Goal: Task Accomplishment & Management: Use online tool/utility

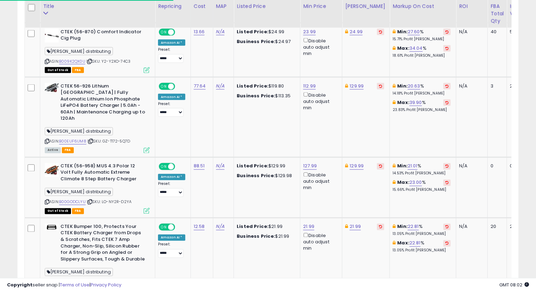
scroll to position [143, 290]
click at [45, 60] on icon at bounding box center [47, 61] width 5 height 4
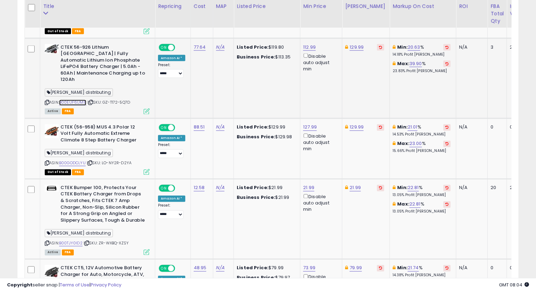
click at [76, 100] on link "B00EUF6UM8" at bounding box center [72, 103] width 27 height 6
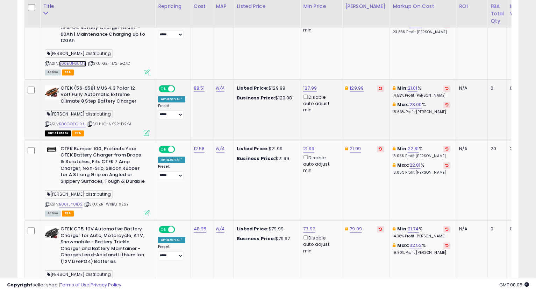
scroll to position [798, 0]
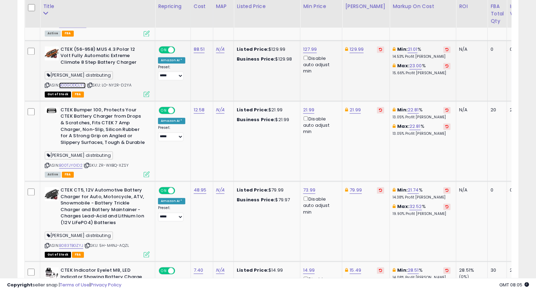
click at [79, 83] on link "B00GODCLYU" at bounding box center [72, 86] width 27 height 6
click at [353, 46] on link "129.99" at bounding box center [357, 49] width 14 height 7
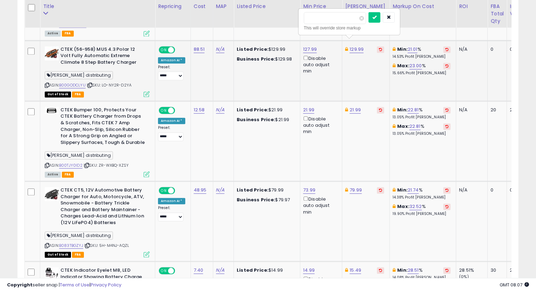
type input "******"
click button "submit" at bounding box center [375, 17] width 12 height 10
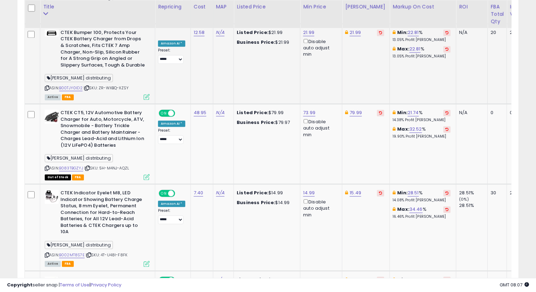
scroll to position [837, 0]
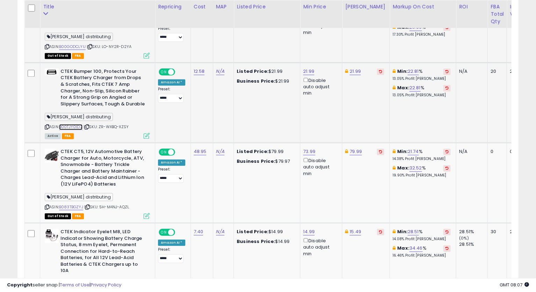
click at [73, 124] on link "B00TJY0ID2" at bounding box center [70, 127] width 23 height 6
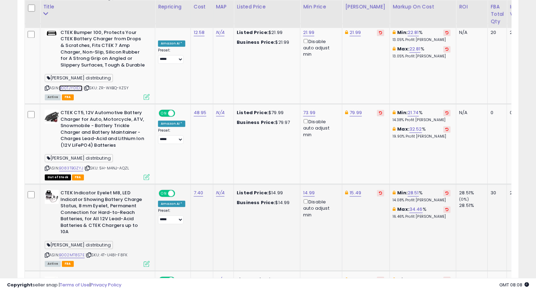
scroll to position [915, 0]
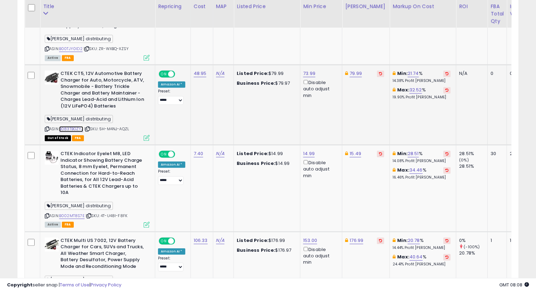
click at [72, 126] on link "B083TBGZYJ" at bounding box center [71, 129] width 24 height 6
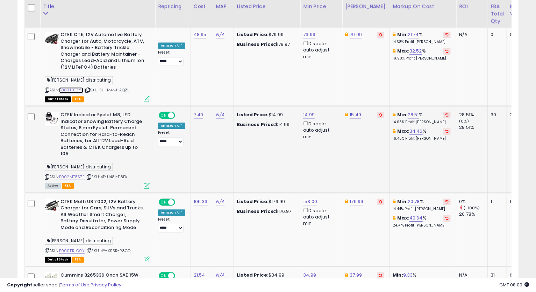
scroll to position [993, 0]
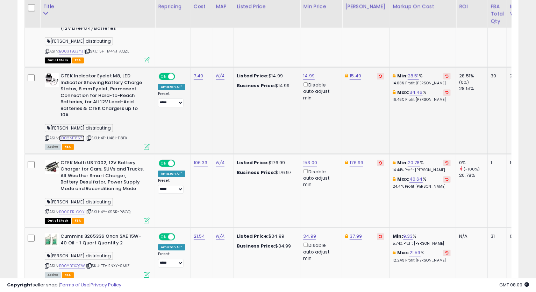
click at [71, 135] on link "B002MT8S7E" at bounding box center [72, 138] width 26 height 6
click at [45, 136] on icon at bounding box center [47, 138] width 5 height 4
click at [305, 72] on link "14.99" at bounding box center [309, 75] width 12 height 7
drag, startPoint x: 282, startPoint y: 44, endPoint x: 221, endPoint y: 51, distance: 60.5
click at [222, 50] on tbody "Crown Automotive Speedometer Gear Housing O-Ring Northridge ASIN: B00HS6CDPY | …" at bounding box center [342, 143] width 634 height 1537
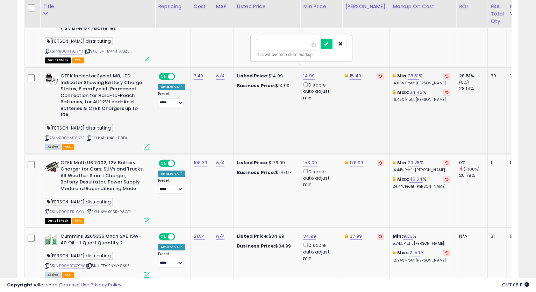
type input "*****"
click button "submit" at bounding box center [327, 43] width 12 height 10
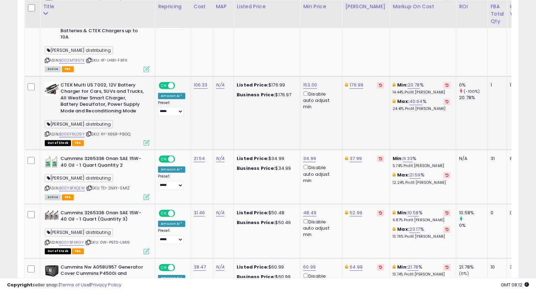
scroll to position [1109, 0]
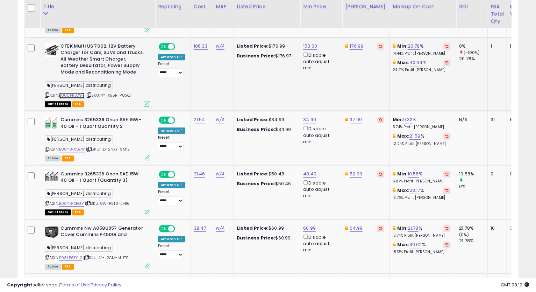
click at [75, 92] on link "B000FRLO9Y" at bounding box center [72, 95] width 26 height 6
click at [314, 43] on link "153.00" at bounding box center [310, 46] width 14 height 7
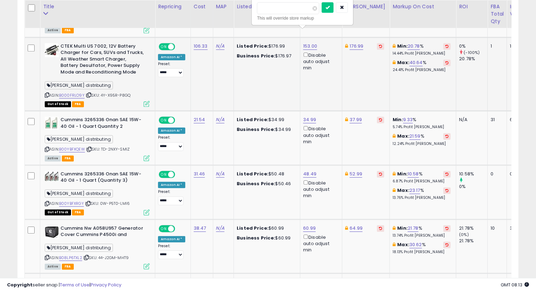
type input "******"
click button "submit" at bounding box center [328, 7] width 12 height 10
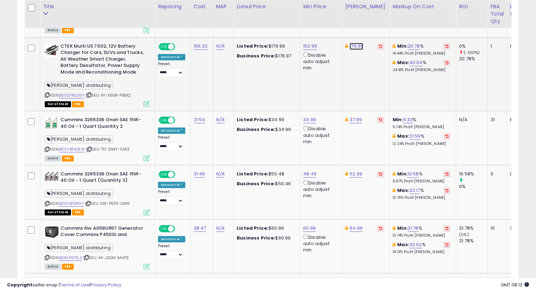
click at [360, 43] on link "176.99" at bounding box center [357, 46] width 14 height 7
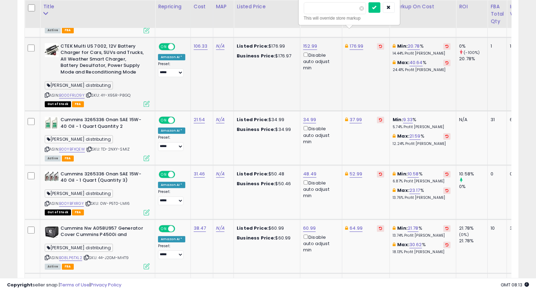
type input "******"
click button "submit" at bounding box center [375, 7] width 12 height 10
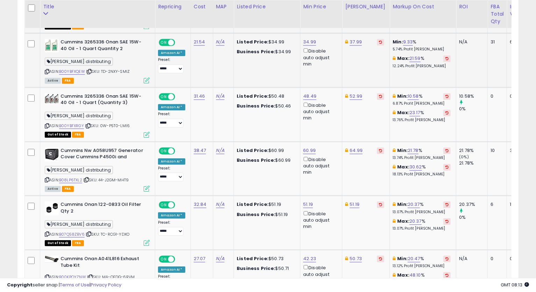
scroll to position [1148, 0]
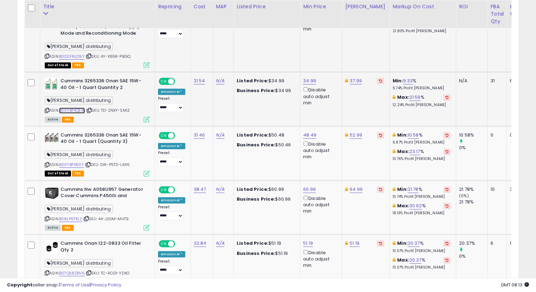
click at [82, 107] on link "B00YBFXQEW" at bounding box center [72, 110] width 26 height 6
click at [306, 77] on link "34.99" at bounding box center [309, 80] width 13 height 7
click at [347, 44] on button "button" at bounding box center [341, 42] width 12 height 10
click at [47, 108] on icon at bounding box center [47, 110] width 5 height 4
click at [45, 108] on icon at bounding box center [47, 110] width 5 height 4
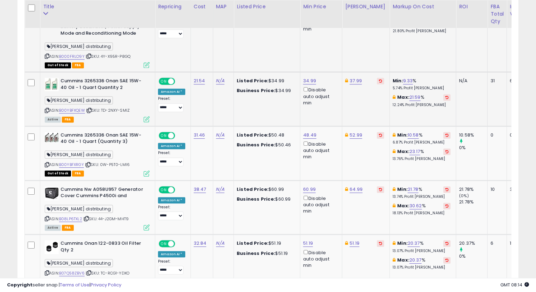
click at [367, 102] on td "37.99" at bounding box center [366, 99] width 48 height 54
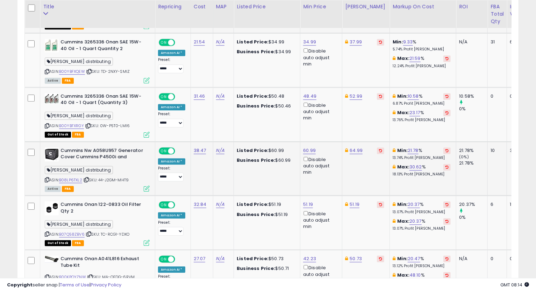
scroll to position [1226, 0]
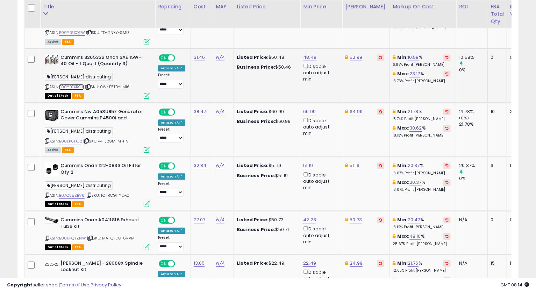
click at [76, 84] on link "B00YBFXRGY" at bounding box center [71, 87] width 25 height 6
click at [73, 84] on link "B00YBFXRGY" at bounding box center [71, 87] width 25 height 6
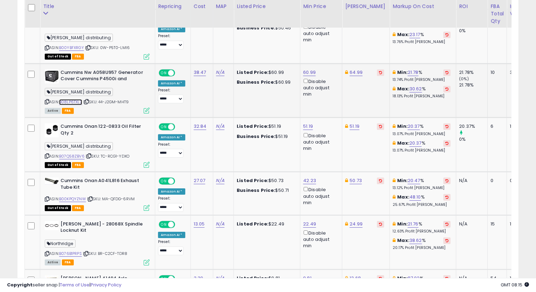
click at [73, 99] on link "B08LP6TXL2" at bounding box center [70, 102] width 23 height 6
click at [48, 100] on icon at bounding box center [47, 102] width 5 height 4
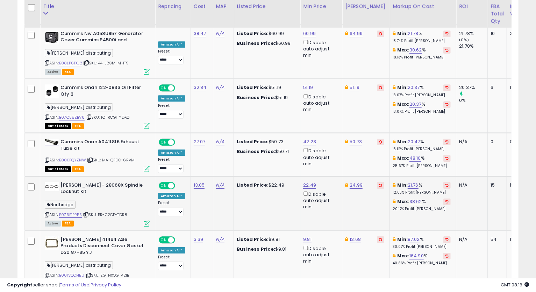
scroll to position [1342, 0]
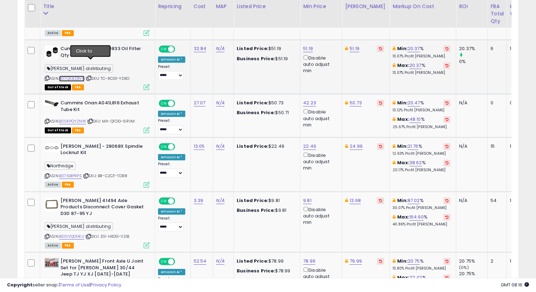
click at [79, 76] on link "B07Q58ZBV6" at bounding box center [72, 79] width 26 height 6
click at [47, 76] on icon at bounding box center [47, 78] width 5 height 4
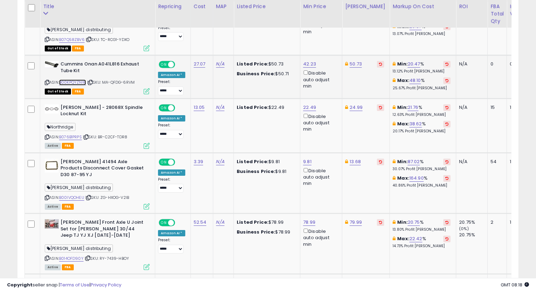
click at [75, 79] on link "B00KPQYZNW" at bounding box center [72, 82] width 27 height 6
click at [356, 61] on link "50.73" at bounding box center [356, 64] width 12 height 7
type input "*****"
click button "submit" at bounding box center [374, 24] width 12 height 10
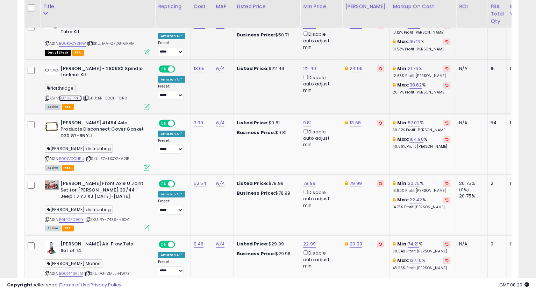
click at [74, 95] on link "B076B1PRPS" at bounding box center [70, 98] width 23 height 6
click at [46, 96] on icon at bounding box center [47, 98] width 5 height 4
click at [309, 65] on link "22.49" at bounding box center [309, 68] width 13 height 7
type input "*****"
click button "submit" at bounding box center [327, 29] width 12 height 10
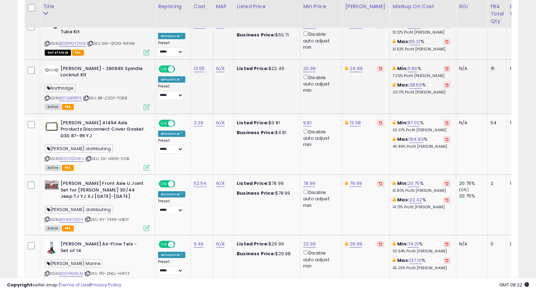
click at [48, 96] on icon at bounding box center [47, 98] width 5 height 4
click at [390, 154] on td "Min: 87.02 % 30.07% Profit [PERSON_NAME]: 164.90 % 40.86% Profit [PERSON_NAME]" at bounding box center [423, 144] width 66 height 61
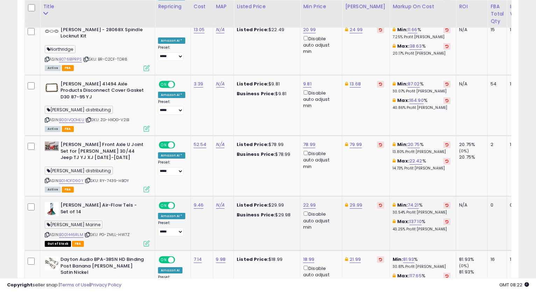
scroll to position [1498, 0]
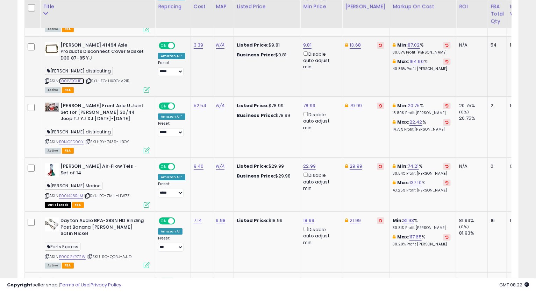
click at [75, 78] on link "B00IVQOHEU" at bounding box center [71, 81] width 25 height 6
click at [47, 79] on icon at bounding box center [47, 81] width 5 height 4
click at [357, 42] on link "13.68" at bounding box center [355, 45] width 11 height 7
type input "*****"
click button "submit" at bounding box center [373, 5] width 12 height 10
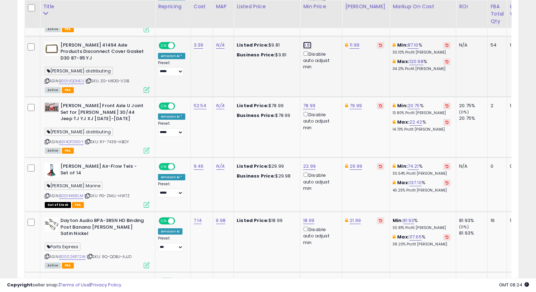
click at [305, 42] on link "9.81" at bounding box center [307, 45] width 8 height 7
drag, startPoint x: 275, startPoint y: 7, endPoint x: 234, endPoint y: 11, distance: 41.5
type input "****"
click button "submit" at bounding box center [325, 5] width 12 height 10
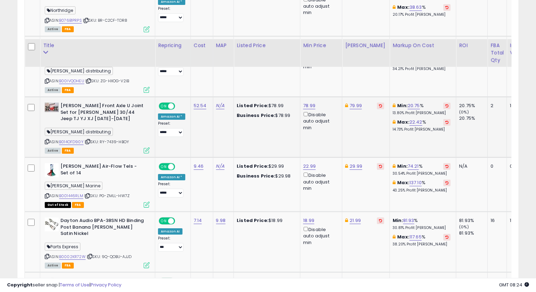
scroll to position [1536, 0]
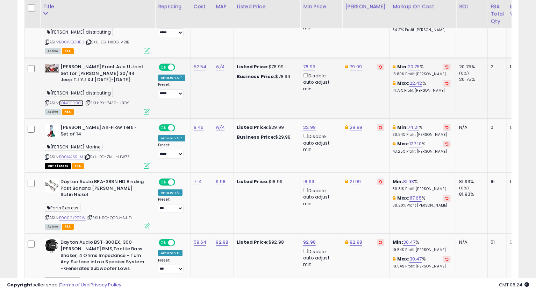
click at [67, 100] on link "B014OFD90Y" at bounding box center [71, 103] width 24 height 6
click at [46, 101] on icon at bounding box center [47, 103] width 5 height 4
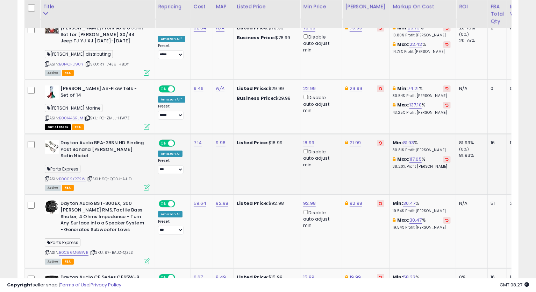
scroll to position [1614, 0]
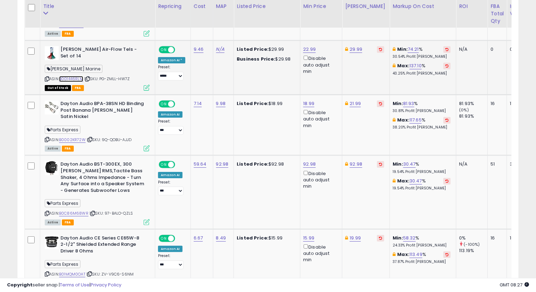
click at [69, 76] on link "B001446RLM" at bounding box center [71, 79] width 24 height 6
click at [359, 46] on link "29.99" at bounding box center [356, 49] width 13 height 7
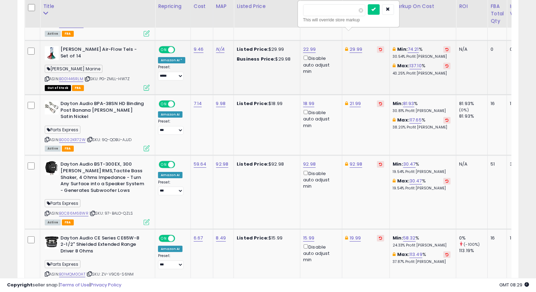
type input "*"
type input "*****"
click button "submit" at bounding box center [374, 9] width 12 height 10
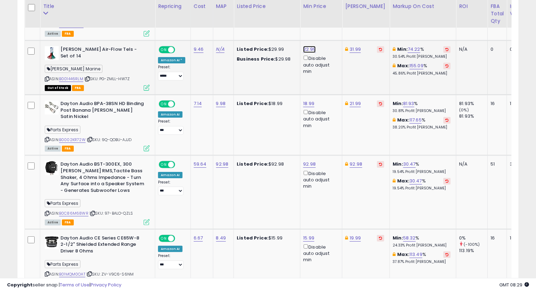
click at [307, 46] on link "22.99" at bounding box center [309, 49] width 13 height 7
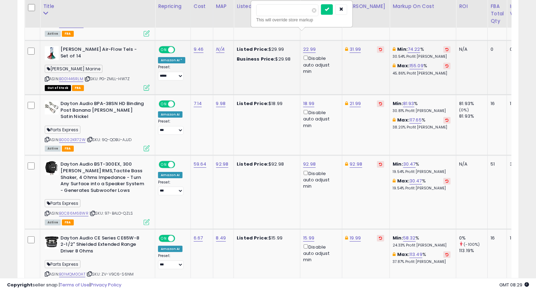
type input "*****"
click button "submit" at bounding box center [327, 9] width 12 height 10
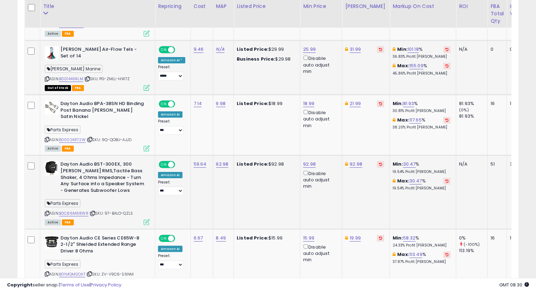
scroll to position [1656, 0]
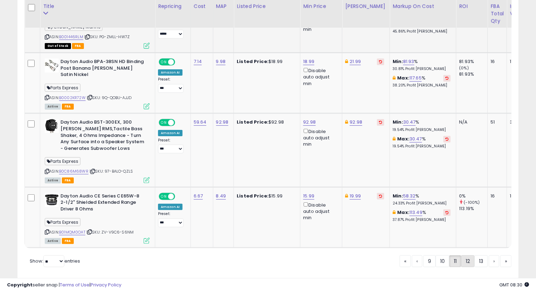
click at [467, 255] on link "12" at bounding box center [467, 261] width 13 height 12
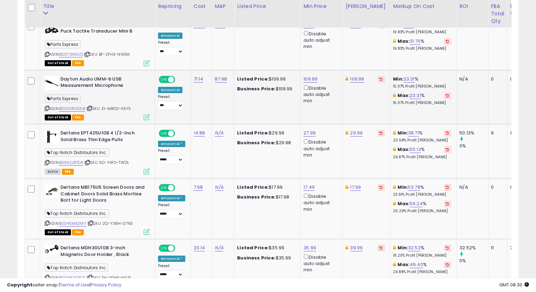
scroll to position [1580, 0]
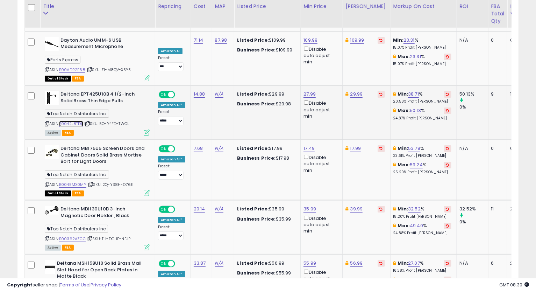
click at [68, 121] on link "B0042J8TDK" at bounding box center [71, 124] width 24 height 6
click at [45, 92] on div "ASIN: B0042J8TDK | SKU: 5O-Y4FD-TWOL Active FBA" at bounding box center [97, 113] width 105 height 44
drag, startPoint x: 46, startPoint y: 90, endPoint x: 32, endPoint y: 103, distance: 19.3
click at [46, 122] on icon at bounding box center [47, 124] width 5 height 4
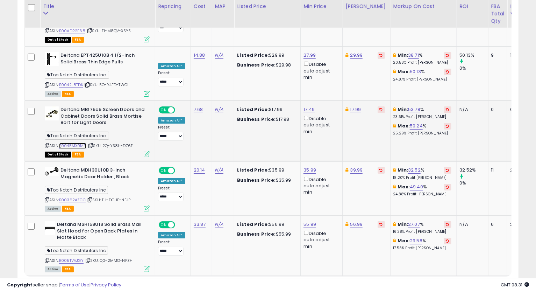
click at [76, 143] on link "B0045MX0MY" at bounding box center [72, 146] width 27 height 6
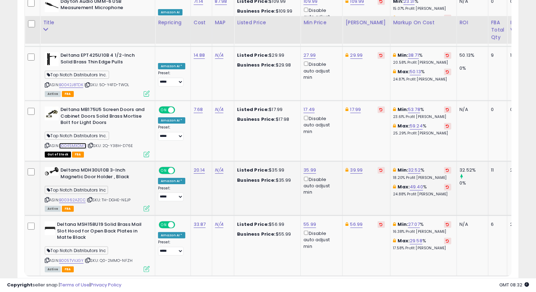
scroll to position [1635, 0]
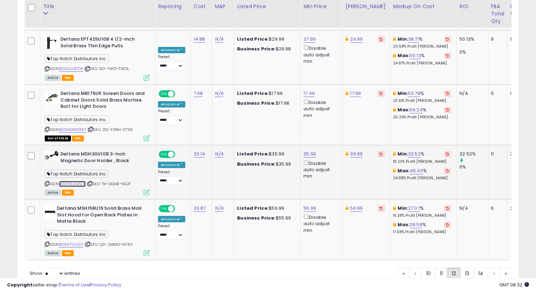
click at [76, 181] on link "B00362AZCC" at bounding box center [72, 184] width 27 height 6
click at [48, 182] on icon at bounding box center [47, 184] width 5 height 4
click at [353, 150] on link "39.99" at bounding box center [356, 153] width 13 height 7
type input "*****"
click button "submit" at bounding box center [374, 94] width 12 height 10
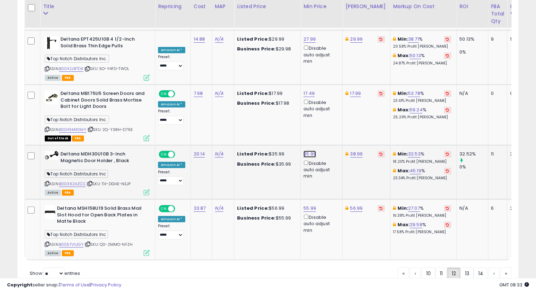
click at [305, 150] on link "35.99" at bounding box center [310, 153] width 13 height 7
type input "*****"
click button "submit" at bounding box center [328, 94] width 12 height 10
click at [74, 241] on link "B005TVVJGY" at bounding box center [71, 244] width 24 height 6
click at [48, 242] on icon at bounding box center [47, 244] width 5 height 4
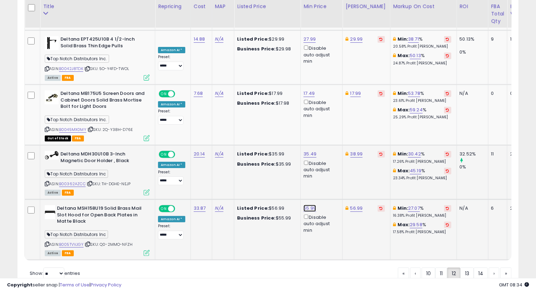
click at [313, 205] on link "55.99" at bounding box center [310, 208] width 13 height 7
drag, startPoint x: 291, startPoint y: 149, endPoint x: 176, endPoint y: 138, distance: 115.9
type input "*****"
click button "submit" at bounding box center [328, 148] width 12 height 10
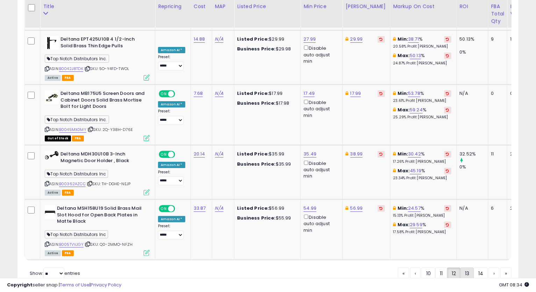
click at [462, 267] on link "13" at bounding box center [467, 273] width 13 height 12
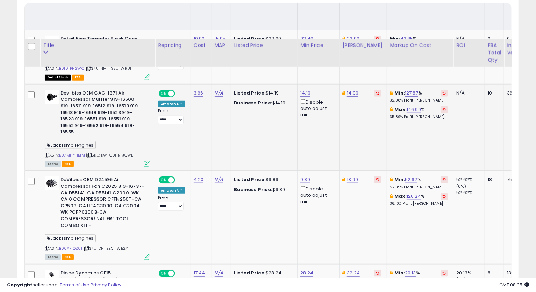
scroll to position [376, 0]
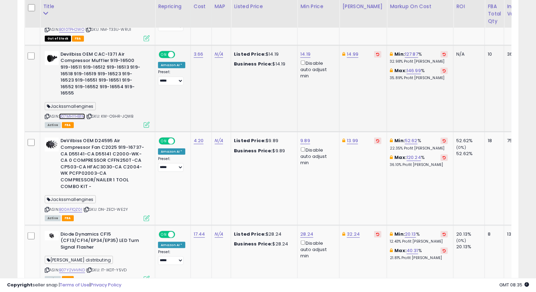
click at [68, 113] on link "B07MHYHB1M" at bounding box center [72, 116] width 26 height 6
click at [305, 55] on link "14.19" at bounding box center [305, 54] width 10 height 7
drag, startPoint x: 291, startPoint y: 28, endPoint x: 213, endPoint y: 86, distance: 97.0
type input "*****"
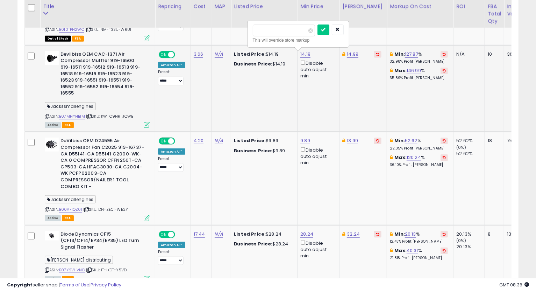
click button "submit" at bounding box center [324, 29] width 12 height 10
click at [47, 114] on icon at bounding box center [47, 116] width 5 height 4
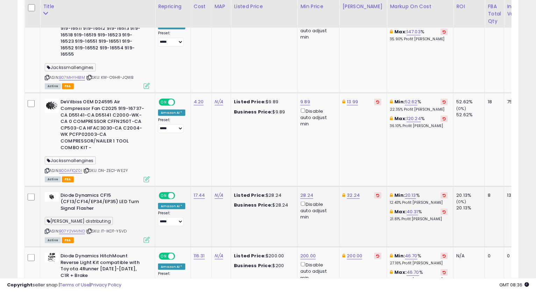
scroll to position [453, 0]
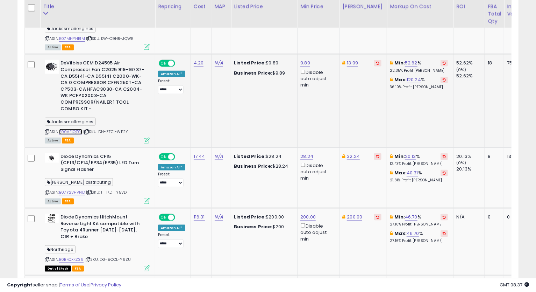
click at [72, 129] on link "B00AF1QZ0I" at bounding box center [70, 132] width 23 height 6
click at [302, 59] on link "9.89" at bounding box center [305, 62] width 10 height 7
type input "****"
click button "submit" at bounding box center [323, 32] width 12 height 10
click at [48, 130] on icon at bounding box center [47, 132] width 5 height 4
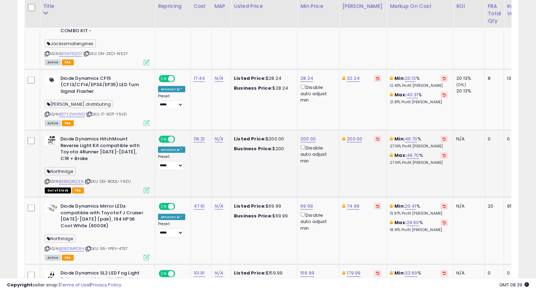
scroll to position [570, 0]
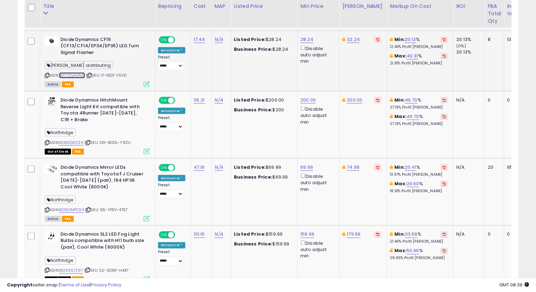
click at [71, 72] on link "B07Y2VHVND" at bounding box center [72, 75] width 26 height 6
click at [46, 73] on icon at bounding box center [47, 75] width 5 height 4
click at [351, 30] on td "32.24" at bounding box center [364, 60] width 48 height 61
click at [351, 36] on link "32.24" at bounding box center [353, 39] width 13 height 7
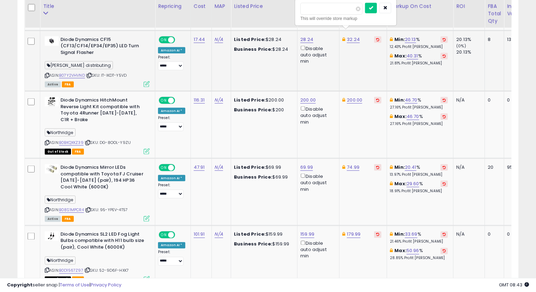
type input "*****"
click button "submit" at bounding box center [371, 8] width 12 height 10
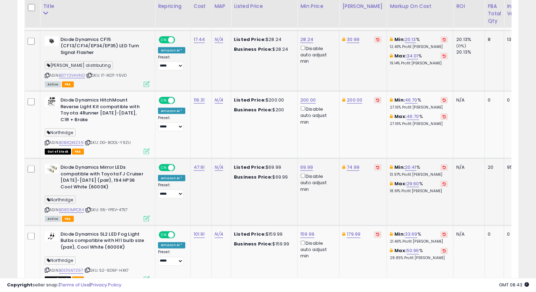
scroll to position [609, 0]
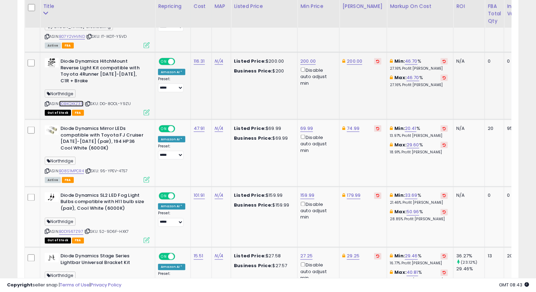
click at [69, 101] on link "B0BKQXKZ39" at bounding box center [71, 104] width 24 height 6
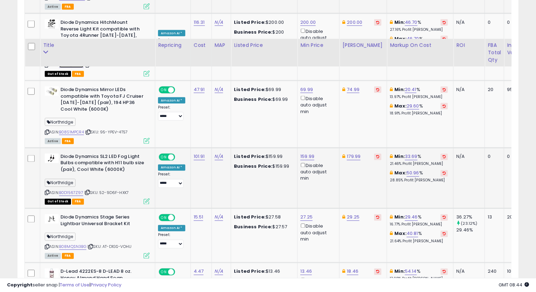
scroll to position [687, 0]
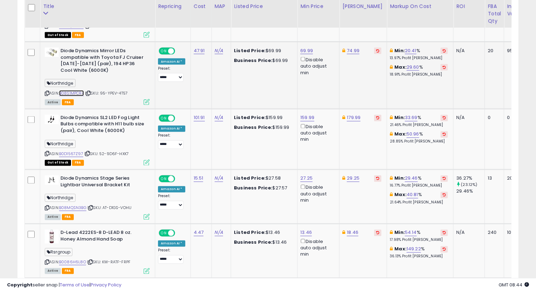
click at [70, 90] on link "B08S1MPCR4" at bounding box center [71, 93] width 25 height 6
click at [47, 91] on icon at bounding box center [47, 93] width 5 height 4
click at [300, 47] on link "69.99" at bounding box center [306, 50] width 13 height 7
click at [261, 20] on input "*****" at bounding box center [285, 20] width 62 height 12
type input "*****"
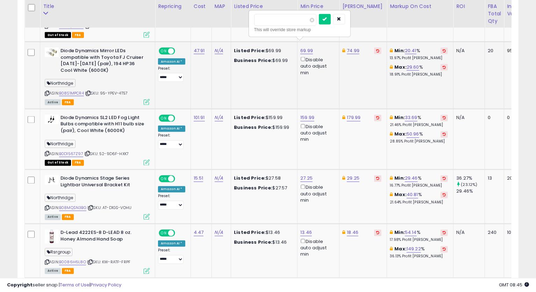
click button "submit" at bounding box center [325, 19] width 12 height 10
click at [350, 47] on link "74.99" at bounding box center [353, 50] width 13 height 7
type input "*****"
click button "submit" at bounding box center [371, 19] width 12 height 10
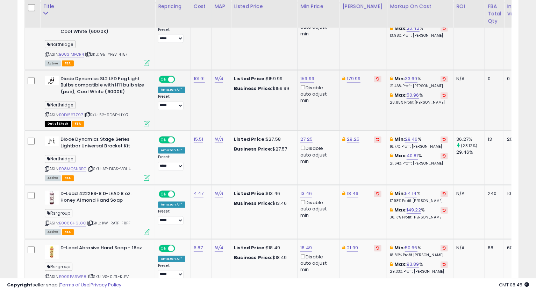
scroll to position [764, 0]
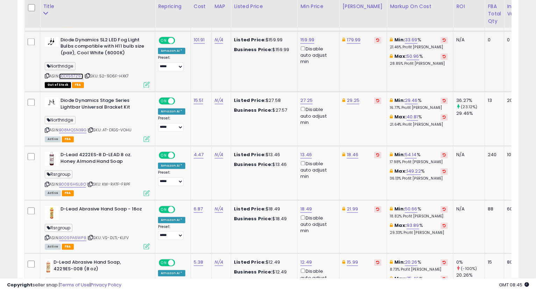
click at [77, 73] on link "B0D1567Z97" at bounding box center [71, 76] width 24 height 6
click at [351, 37] on link "179.99" at bounding box center [354, 40] width 14 height 7
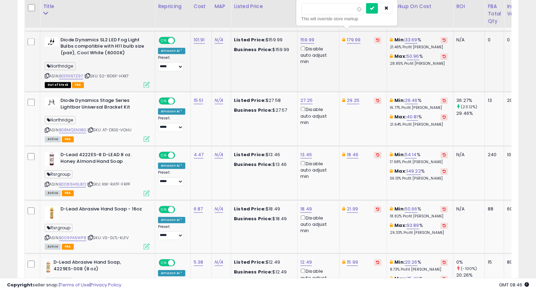
click at [312, 7] on input "******" at bounding box center [332, 9] width 62 height 12
type input "******"
click button "submit" at bounding box center [372, 8] width 12 height 10
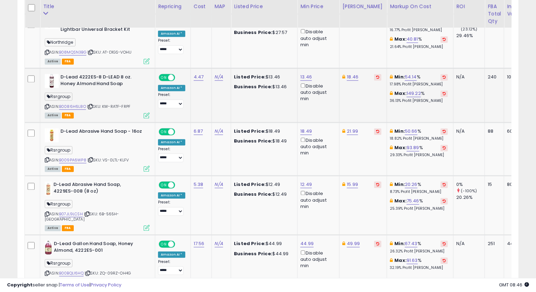
scroll to position [803, 0]
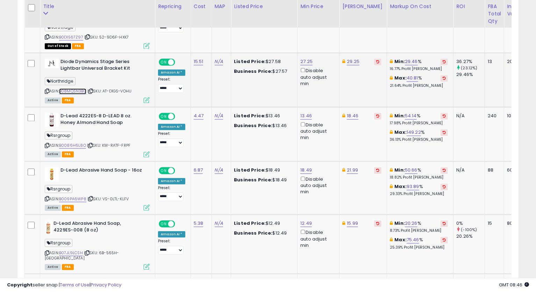
click at [71, 88] on link "B08MQSN3BG" at bounding box center [72, 91] width 27 height 6
click at [45, 90] on icon at bounding box center [47, 92] width 5 height 4
click at [353, 58] on link "29.25" at bounding box center [353, 61] width 13 height 7
type input "*"
type input "*****"
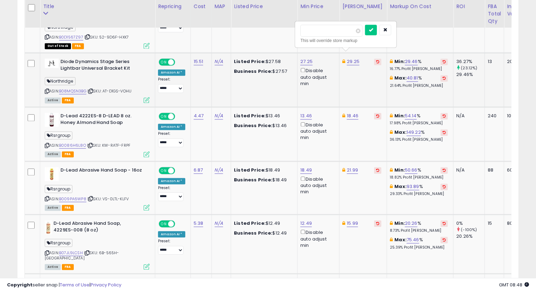
click button "submit" at bounding box center [371, 30] width 12 height 10
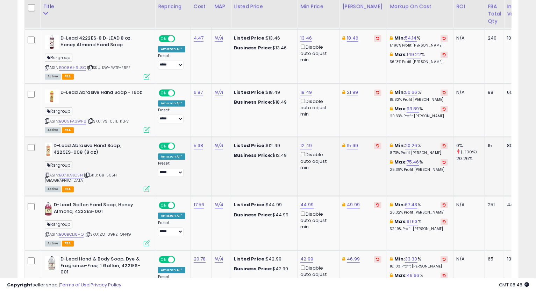
scroll to position [842, 0]
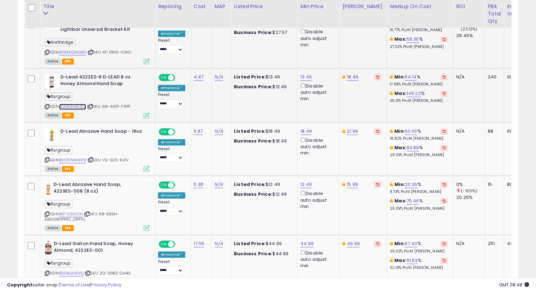
click at [73, 104] on link "B0086H6L8O" at bounding box center [72, 107] width 27 height 6
click at [46, 105] on icon at bounding box center [47, 107] width 5 height 4
click at [352, 73] on link "18.46" at bounding box center [353, 76] width 12 height 7
type input "*****"
click button "submit" at bounding box center [371, 45] width 12 height 10
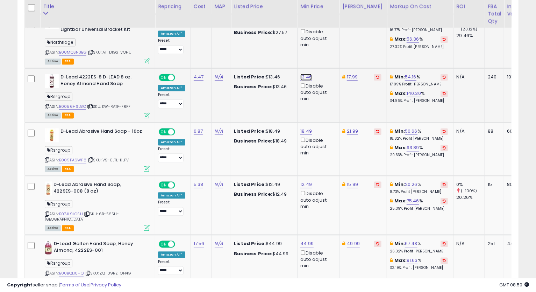
click at [305, 73] on link "13.46" at bounding box center [306, 76] width 12 height 7
type input "*****"
click button "submit" at bounding box center [324, 45] width 12 height 10
click at [301, 73] on link "12.99" at bounding box center [305, 76] width 11 height 7
drag, startPoint x: 287, startPoint y: 49, endPoint x: 238, endPoint y: 59, distance: 50.4
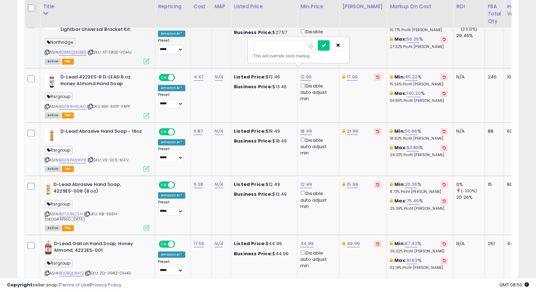
click at [240, 54] on tbody "Detail King Tornador Black Cone Brush Tornador ASIN: B010TPH2WO | SKU: NM-T33U-…" at bounding box center [341, 297] width 633 height 1544
type input "*****"
click button "submit" at bounding box center [324, 45] width 12 height 10
click at [304, 73] on link "11.49" at bounding box center [305, 76] width 10 height 7
drag, startPoint x: 284, startPoint y: 48, endPoint x: 230, endPoint y: 48, distance: 53.9
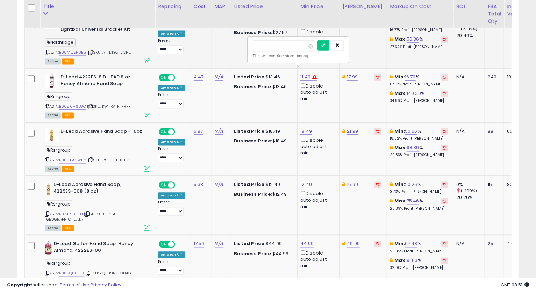
click at [242, 48] on tbody "Detail King Tornador Black Cone Brush Tornador ASIN: B010TPH2WO | SKU: NM-T33U-…" at bounding box center [341, 297] width 633 height 1544
type input "*****"
click button "submit" at bounding box center [324, 45] width 12 height 10
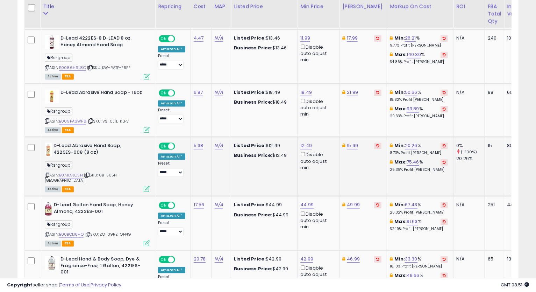
scroll to position [920, 0]
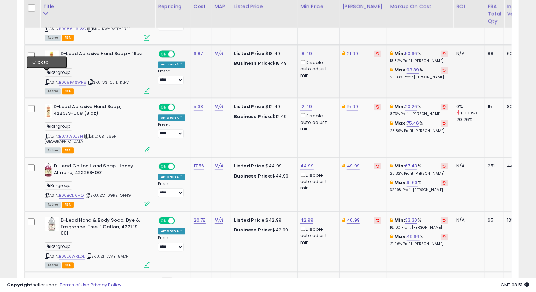
click at [48, 80] on icon at bounding box center [47, 82] width 5 height 4
click at [77, 79] on link "B009PA6WP8" at bounding box center [72, 82] width 27 height 6
